Goal: Find specific page/section: Find specific page/section

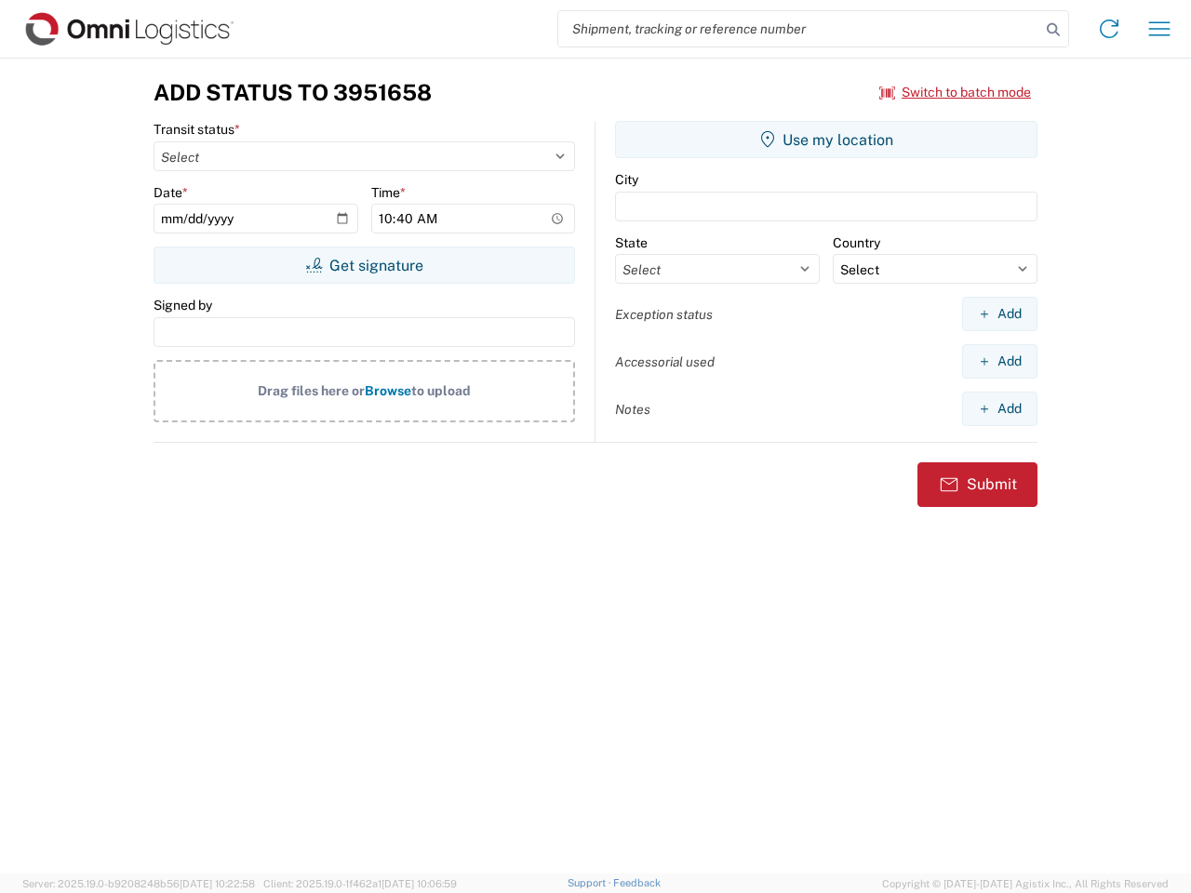
click at [799, 29] on input "search" at bounding box center [799, 28] width 482 height 35
click at [1053, 30] on icon at bounding box center [1053, 30] width 26 height 26
click at [1109, 29] on icon at bounding box center [1109, 29] width 30 height 30
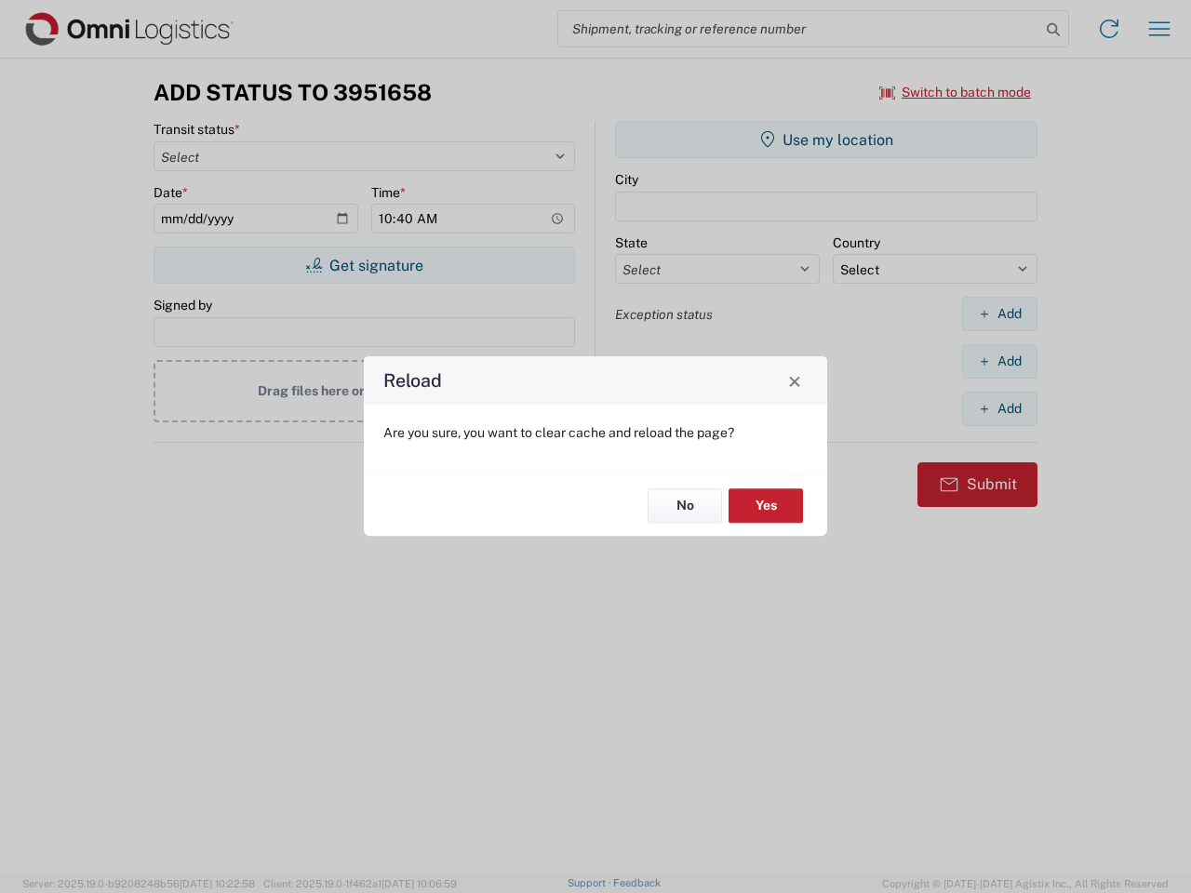
click at [1159, 29] on div "Reload Are you sure, you want to clear cache and reload the page? No Yes" at bounding box center [595, 446] width 1191 height 893
click at [956, 92] on div "Reload Are you sure, you want to clear cache and reload the page? No Yes" at bounding box center [595, 446] width 1191 height 893
click at [364, 265] on div "Reload Are you sure, you want to clear cache and reload the page? No Yes" at bounding box center [595, 446] width 1191 height 893
click at [826, 140] on div "Reload Are you sure, you want to clear cache and reload the page? No Yes" at bounding box center [595, 446] width 1191 height 893
click at [999, 314] on div "Reload Are you sure, you want to clear cache and reload the page? No Yes" at bounding box center [595, 446] width 1191 height 893
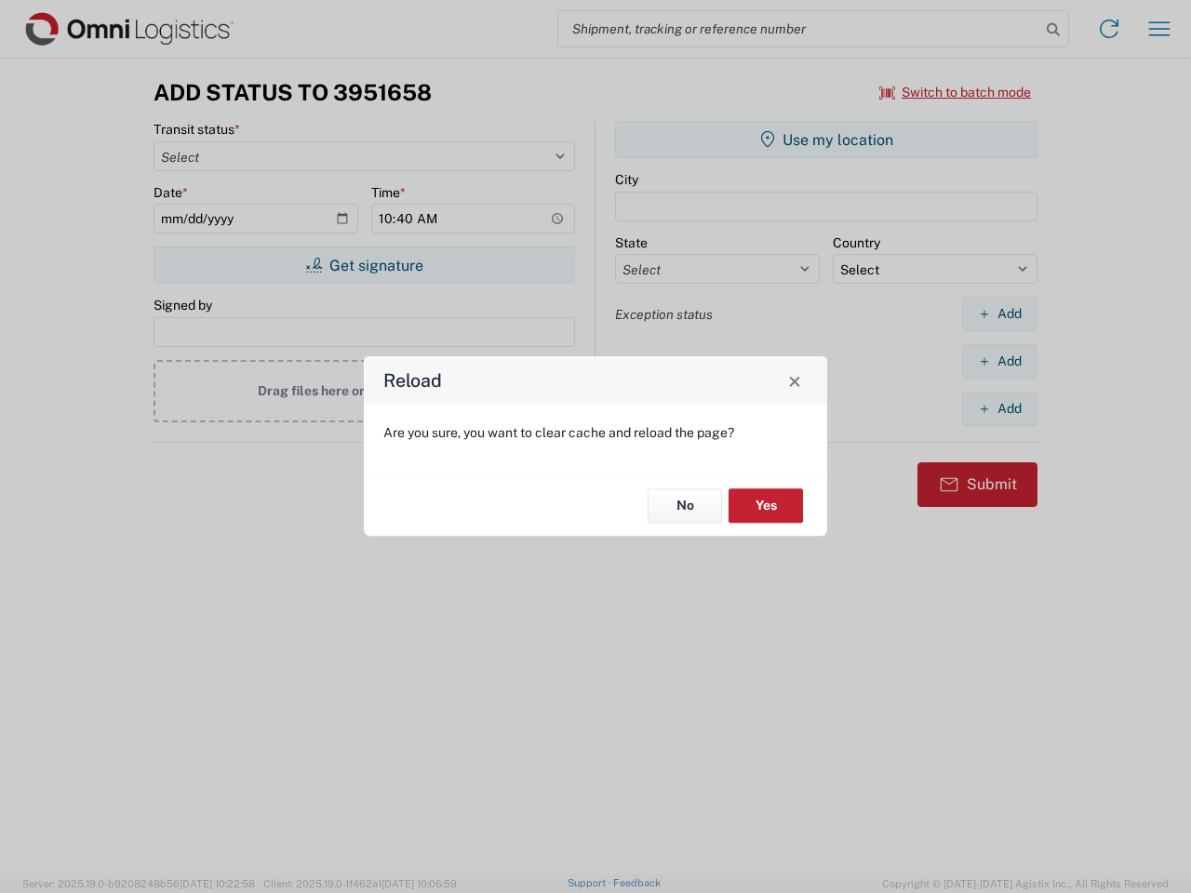
click at [999, 361] on div "Reload Are you sure, you want to clear cache and reload the page? No Yes" at bounding box center [595, 446] width 1191 height 893
click at [999, 409] on div "Reload Are you sure, you want to clear cache and reload the page? No Yes" at bounding box center [595, 446] width 1191 height 893
